Goal: Find contact information: Find contact information

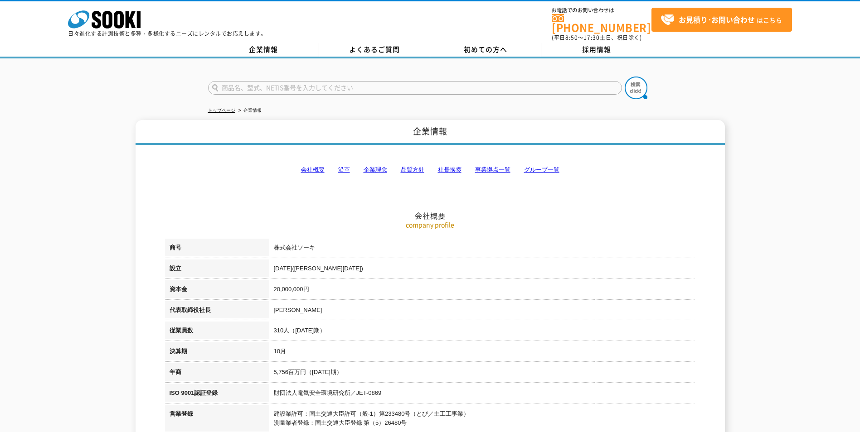
click at [485, 167] on link "事業拠点一覧" at bounding box center [492, 169] width 35 height 7
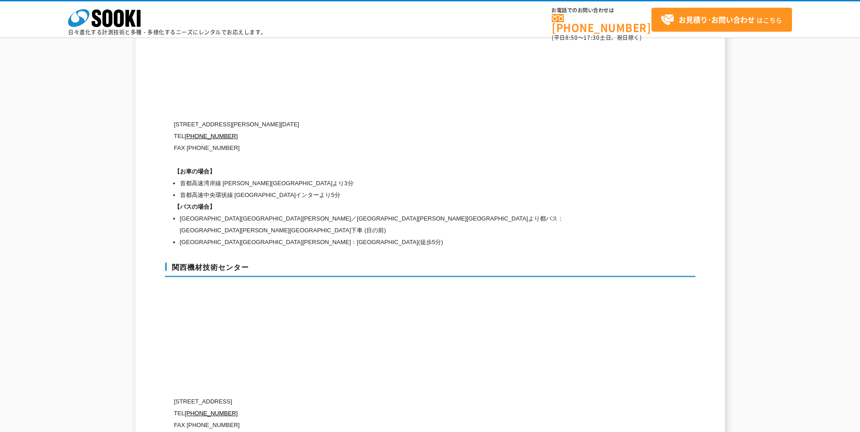
scroll to position [4041, 0]
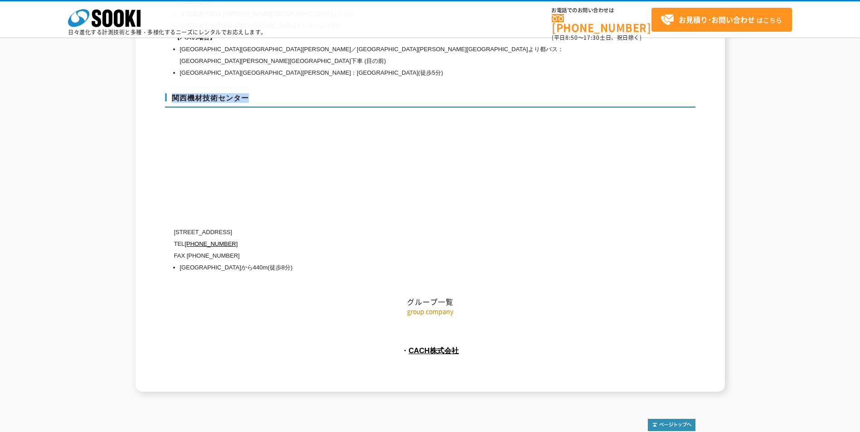
drag, startPoint x: 174, startPoint y: 67, endPoint x: 246, endPoint y: 67, distance: 71.6
click at [246, 93] on h3 "関西機材技術センター" at bounding box center [430, 100] width 530 height 15
drag, startPoint x: 246, startPoint y: 67, endPoint x: 232, endPoint y: 67, distance: 14.1
copy h3 "関西機材技術センター"
click at [461, 87] on div "関西機材技術センター [STREET_ADDRESS] [PHONE_NUMBER] FAX [PHONE_NUMBER] [GEOGRAPHIC_DATA]…" at bounding box center [430, 181] width 530 height 195
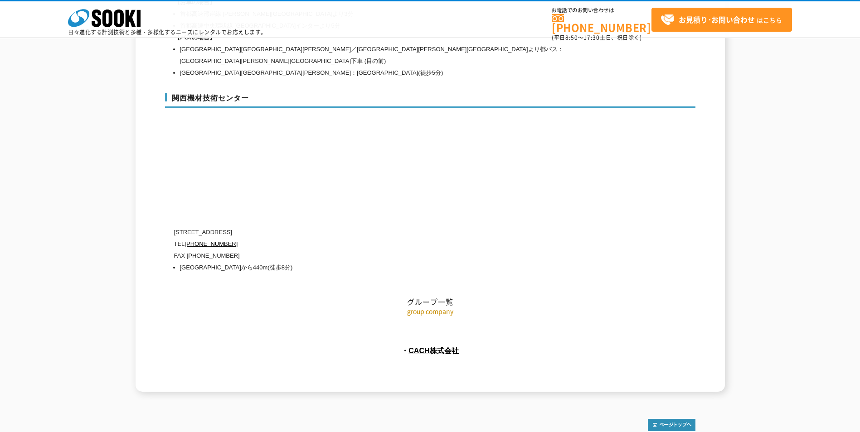
drag, startPoint x: 215, startPoint y: 204, endPoint x: 268, endPoint y: 199, distance: 53.2
click at [268, 227] on p "[STREET_ADDRESS]" at bounding box center [391, 233] width 435 height 12
drag, startPoint x: 268, startPoint y: 199, endPoint x: 263, endPoint y: 202, distance: 5.1
click at [263, 227] on p "[STREET_ADDRESS]" at bounding box center [391, 233] width 435 height 12
copy p "[GEOGRAPHIC_DATA][GEOGRAPHIC_DATA]"
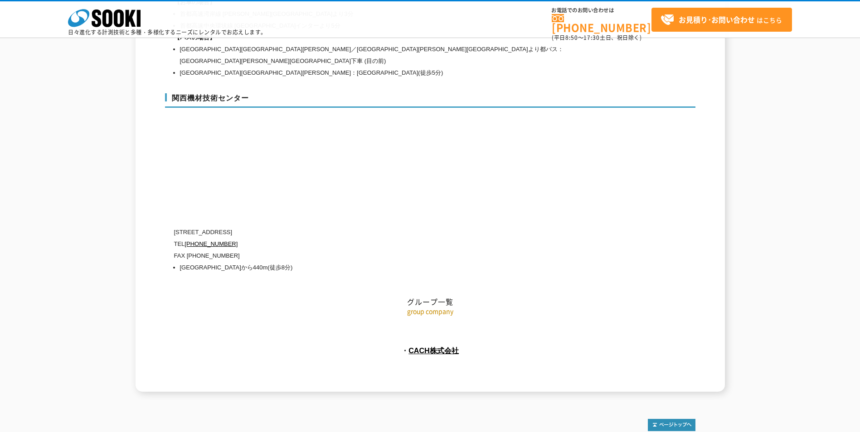
click at [323, 227] on p "[STREET_ADDRESS]" at bounding box center [391, 233] width 435 height 12
